Goal: Check status: Check status

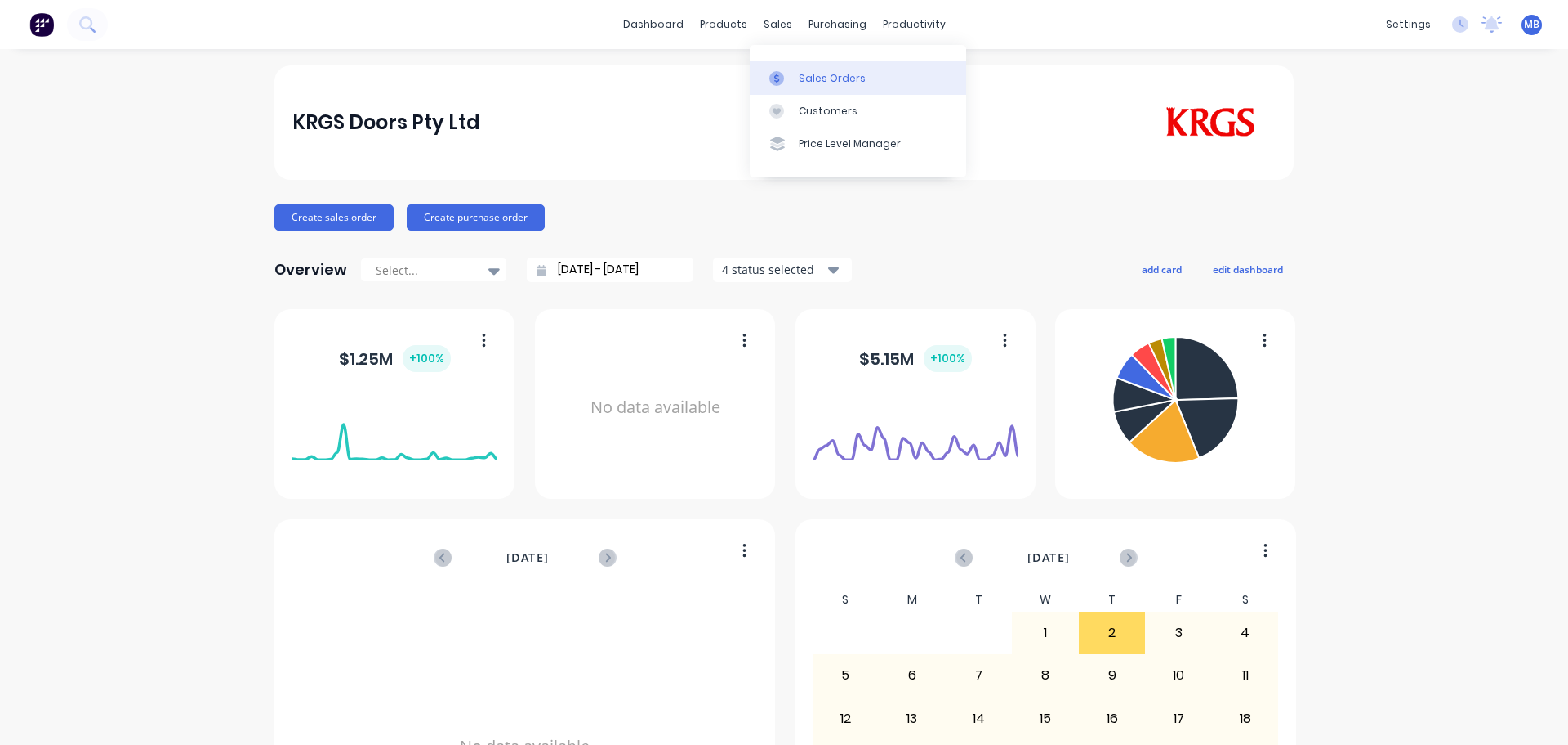
drag, startPoint x: 800, startPoint y: 75, endPoint x: 768, endPoint y: 77, distance: 32.1
click at [800, 76] on div "Sales Orders" at bounding box center [832, 79] width 67 height 15
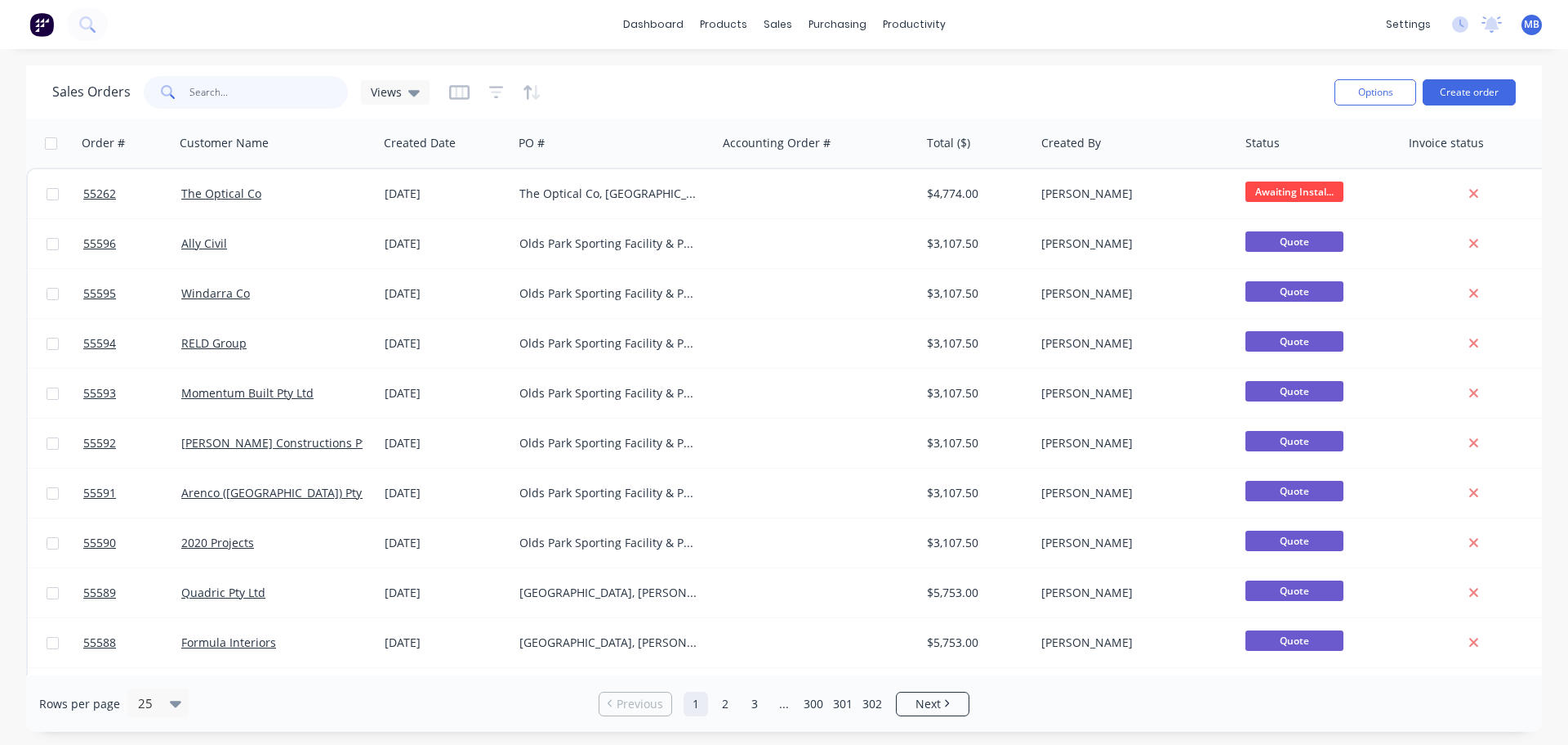
click at [226, 98] on input "text" at bounding box center [269, 93] width 159 height 33
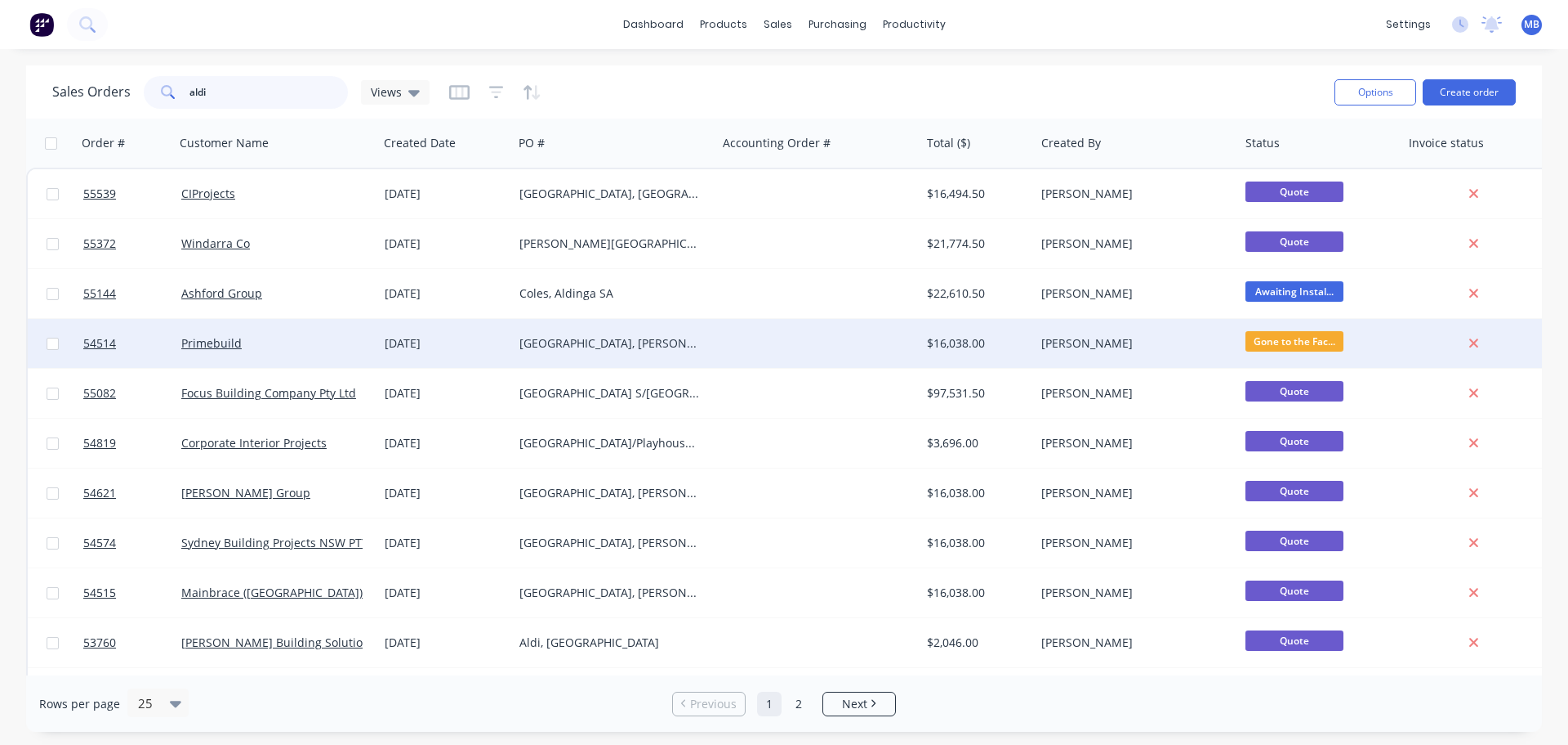
type input "aldi"
click at [562, 337] on div "[GEOGRAPHIC_DATA], [PERSON_NAME][GEOGRAPHIC_DATA]" at bounding box center [610, 344] width 181 height 16
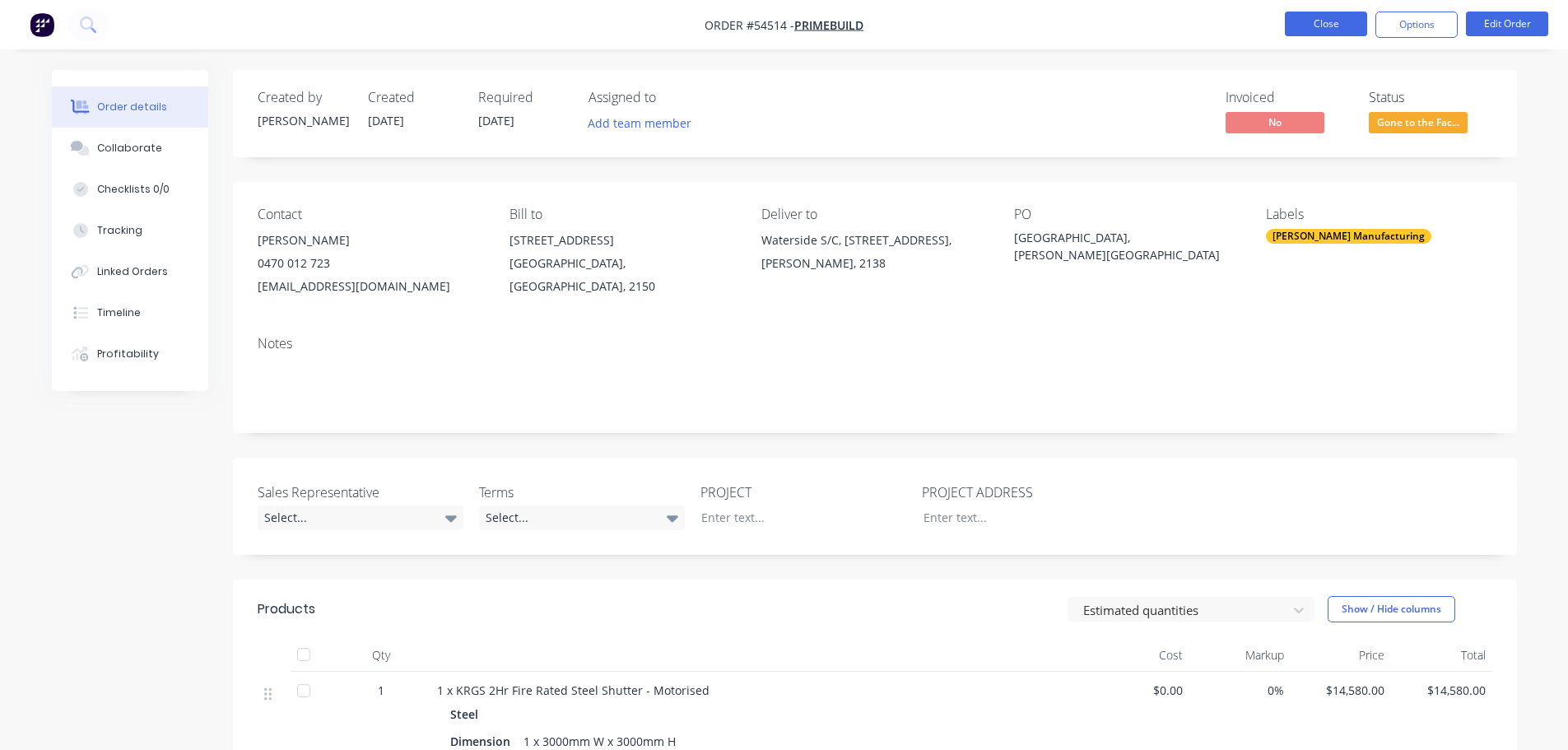
click at [1337, 25] on button "Close" at bounding box center [1325, 23] width 82 height 25
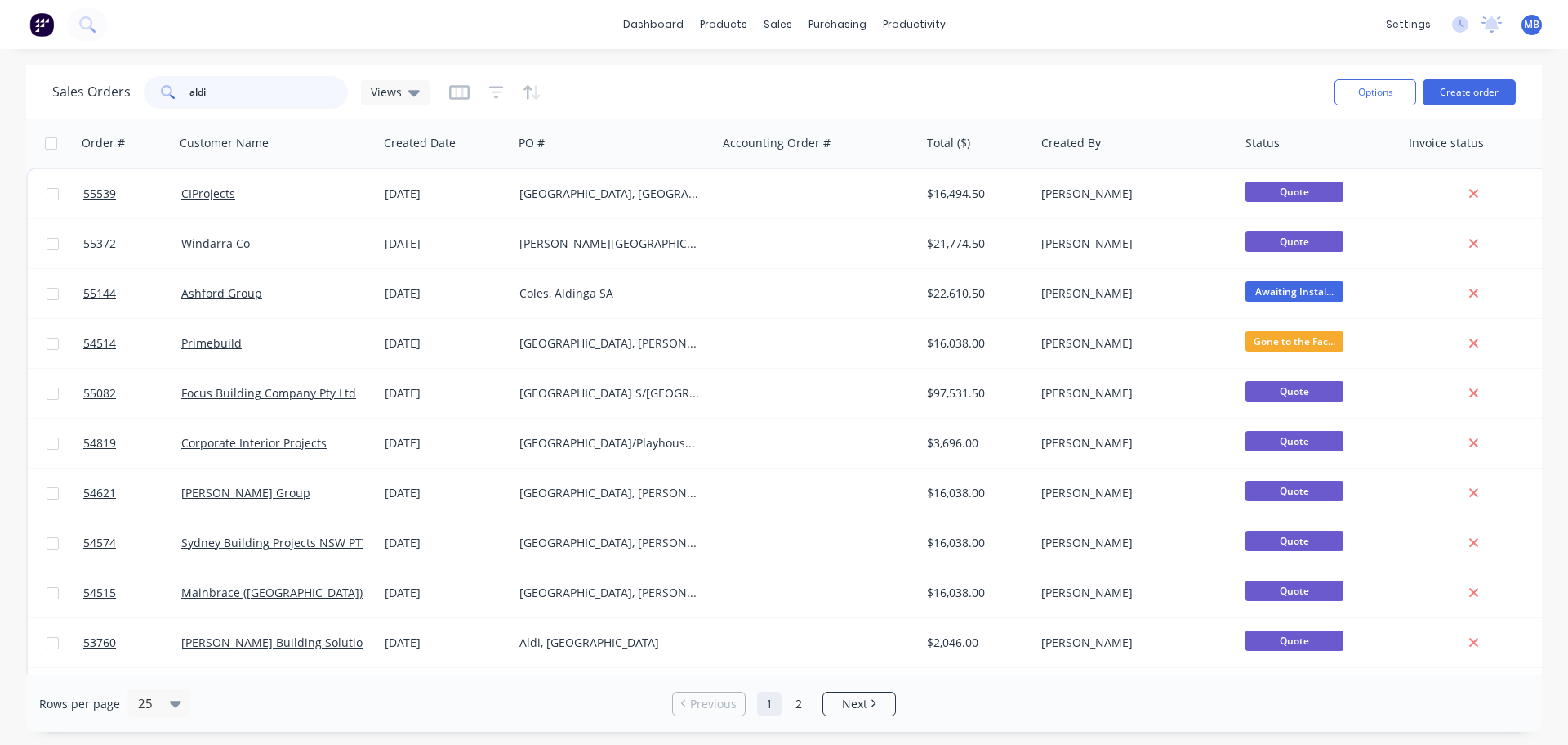
drag, startPoint x: 224, startPoint y: 102, endPoint x: 106, endPoint y: 78, distance: 120.4
click at [106, 78] on div "Sales Orders aldi Views" at bounding box center [241, 93] width 377 height 33
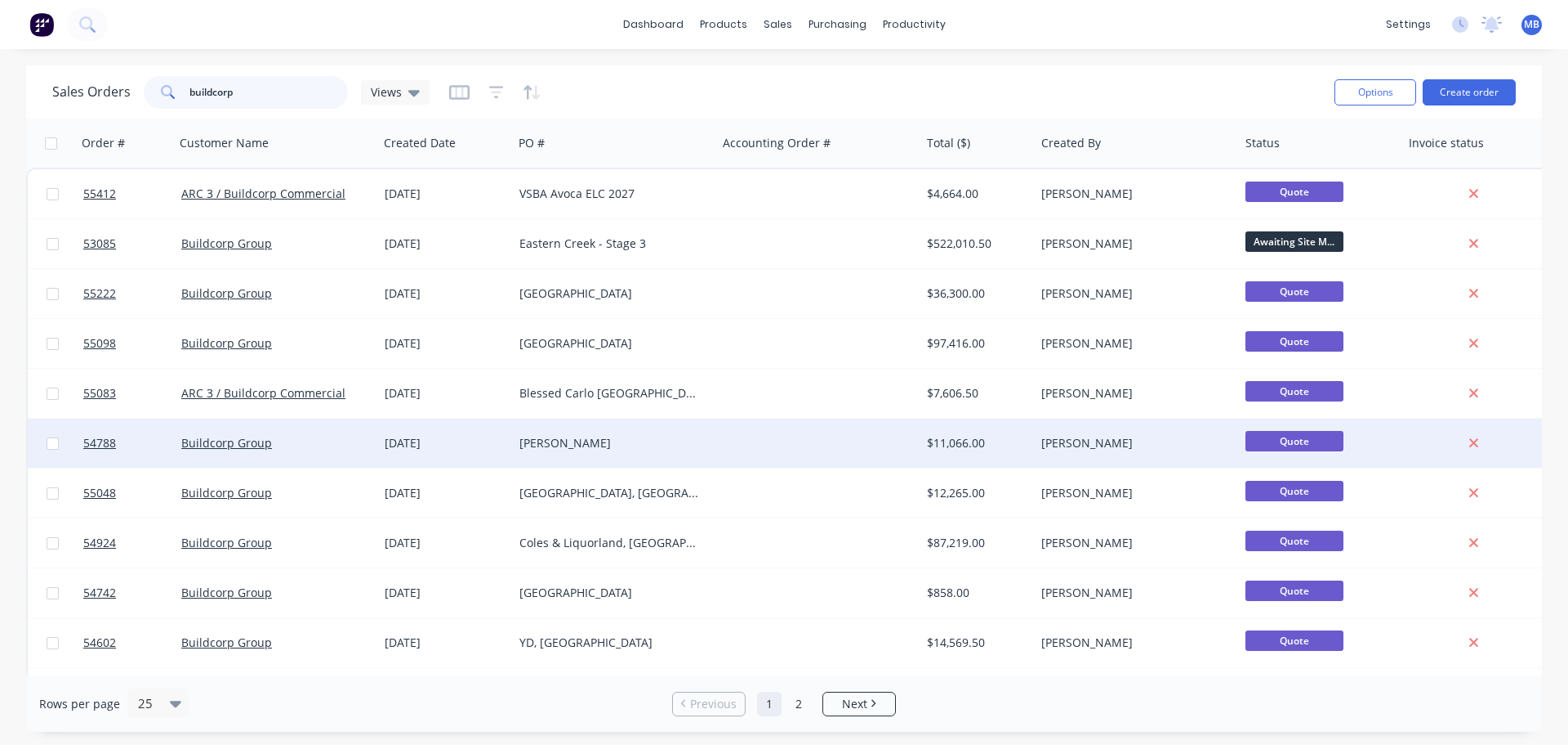
type input "buildcorp"
click at [948, 444] on div "$11,066.00" at bounding box center [975, 443] width 96 height 16
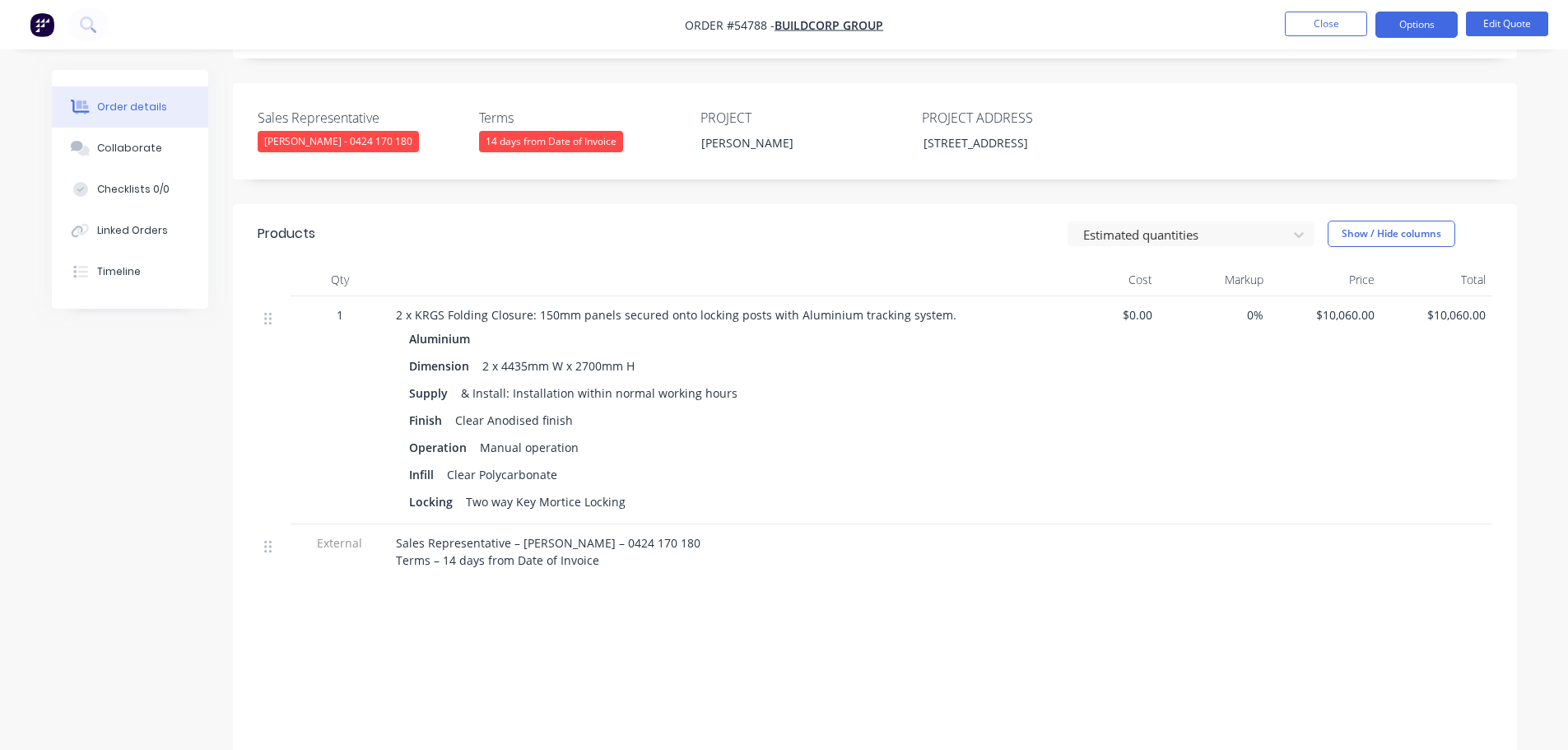
scroll to position [411, 0]
